Goal: Task Accomplishment & Management: Manage account settings

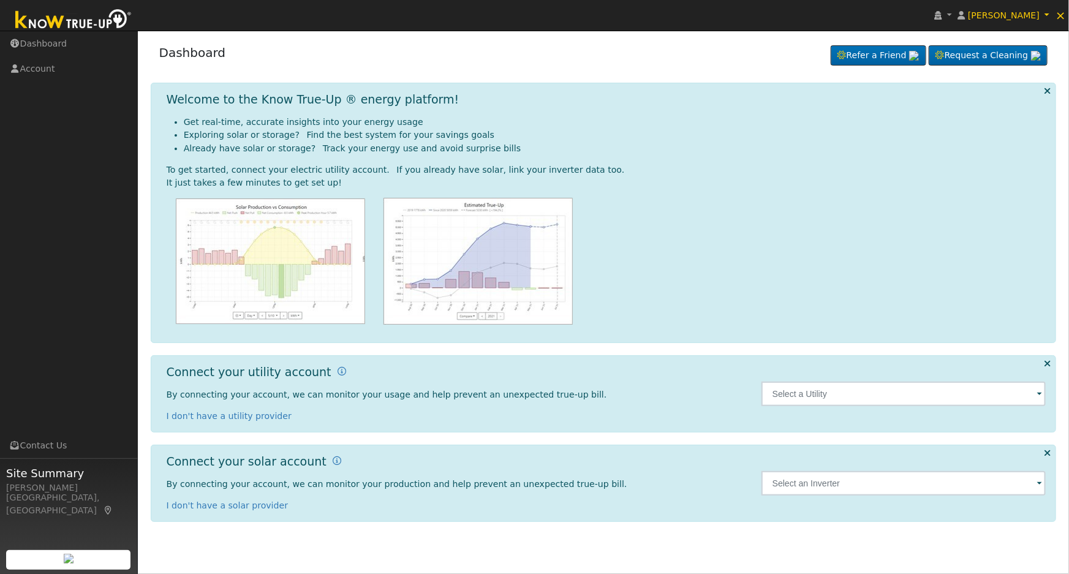
click at [1041, 393] on span at bounding box center [1039, 395] width 5 height 14
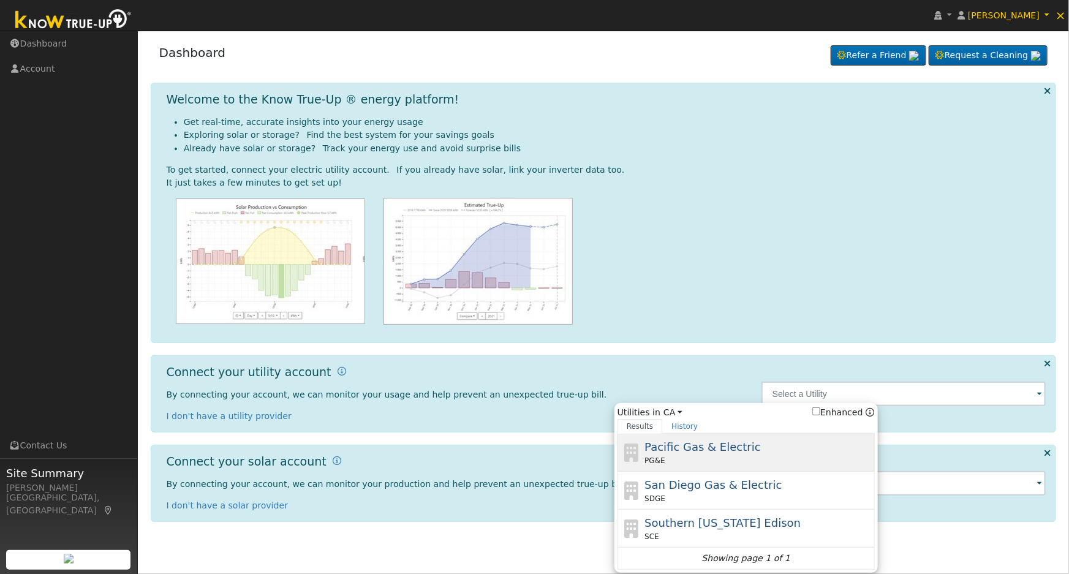
click at [746, 459] on div "PG&E" at bounding box center [757, 460] width 227 height 11
type input "PG&E"
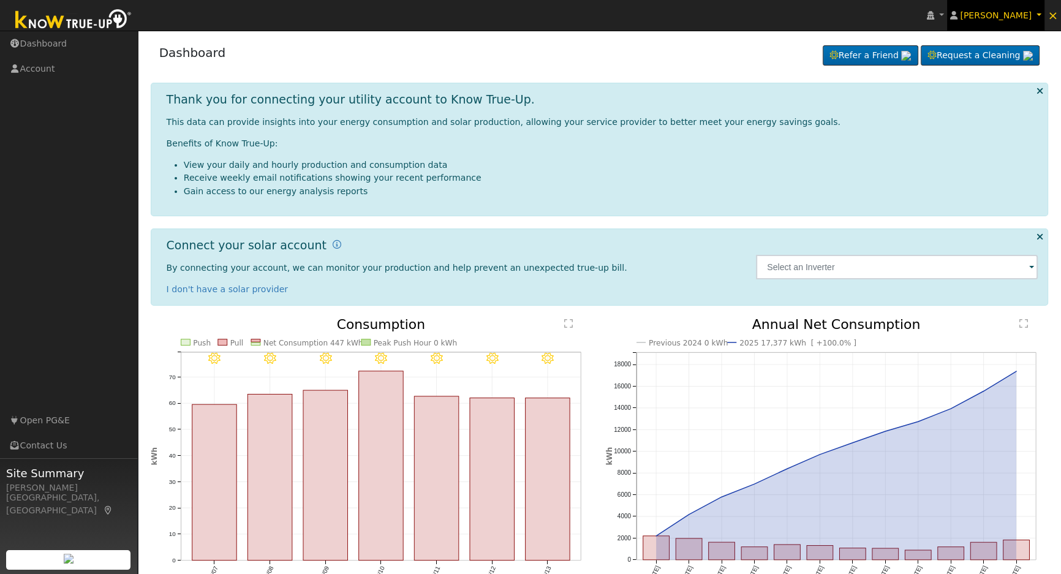
click at [1030, 17] on span "[PERSON_NAME]" at bounding box center [996, 15] width 72 height 10
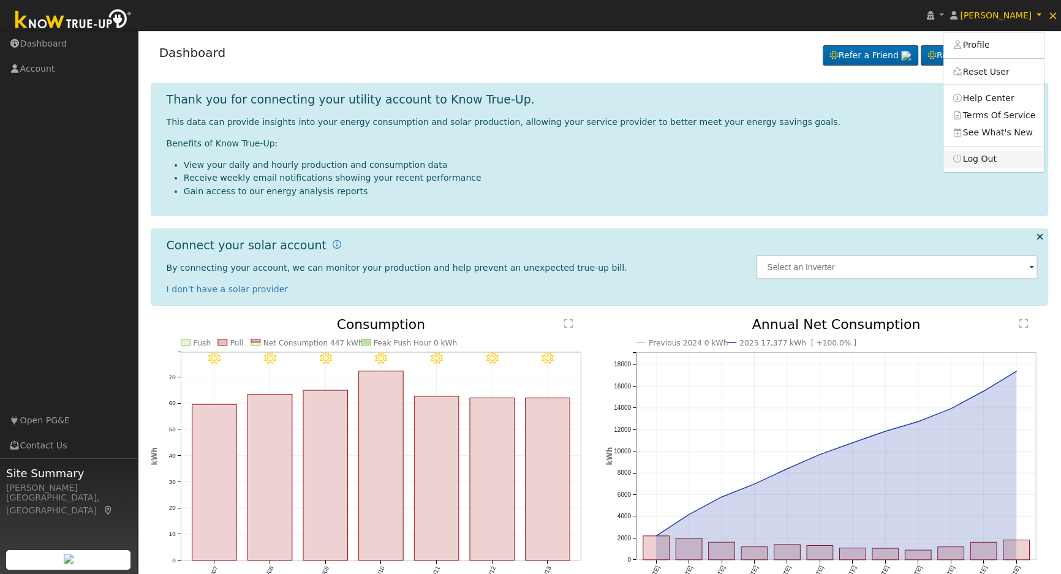
click at [1000, 153] on link "Log Out" at bounding box center [993, 159] width 100 height 17
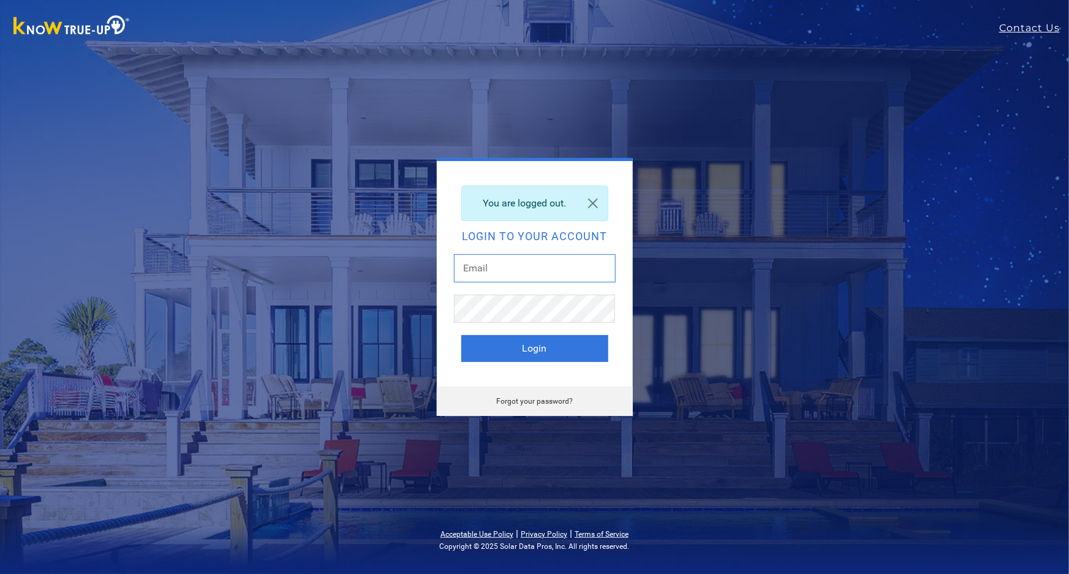
click at [492, 273] on input "text" at bounding box center [535, 268] width 162 height 28
type input "dgibby024@gmail.com"
click at [561, 349] on button "Login" at bounding box center [534, 348] width 147 height 27
